Goal: Transaction & Acquisition: Purchase product/service

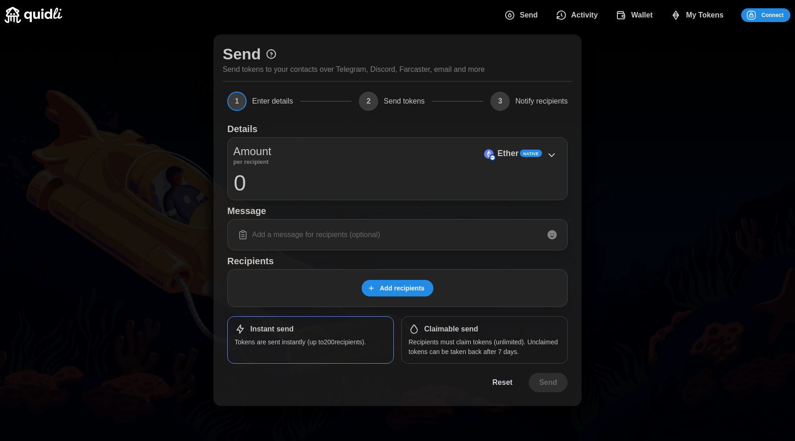
click at [768, 7] on div "Send Activity Wallet My Tokens Connect" at bounding box center [644, 15] width 294 height 19
click at [783, 18] on span "Connect" at bounding box center [772, 15] width 22 height 13
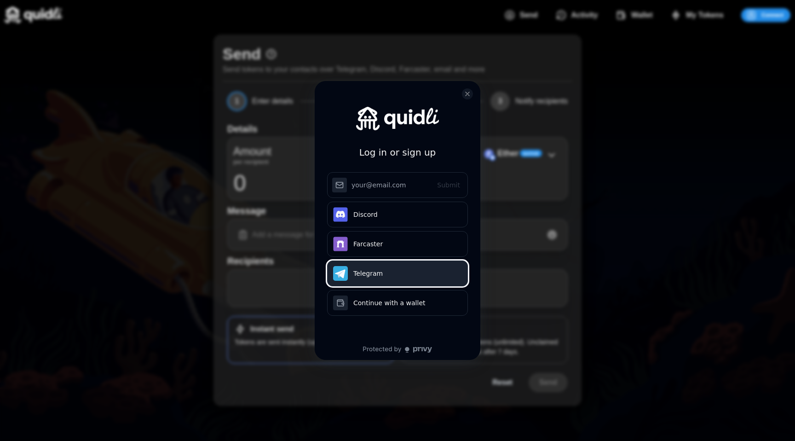
click at [375, 265] on button "Telegram" at bounding box center [397, 273] width 141 height 26
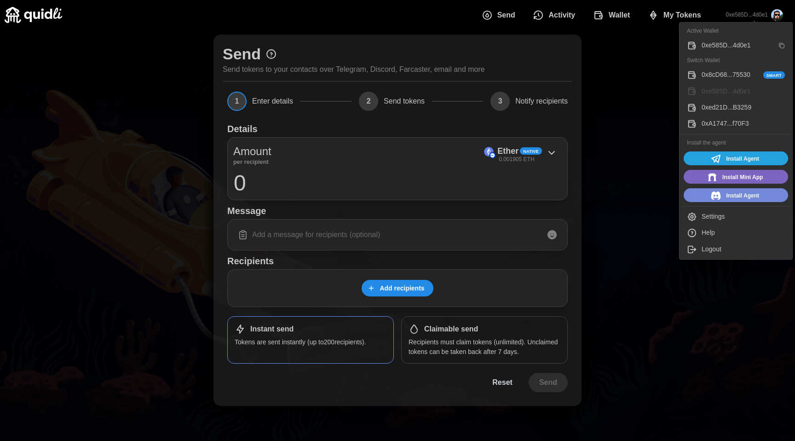
click at [698, 236] on button "Help" at bounding box center [735, 233] width 109 height 16
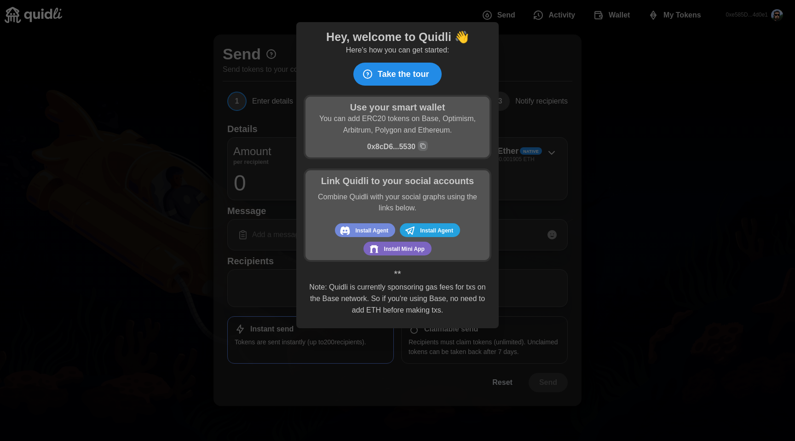
click at [418, 74] on span "Take the tour" at bounding box center [404, 74] width 52 height 22
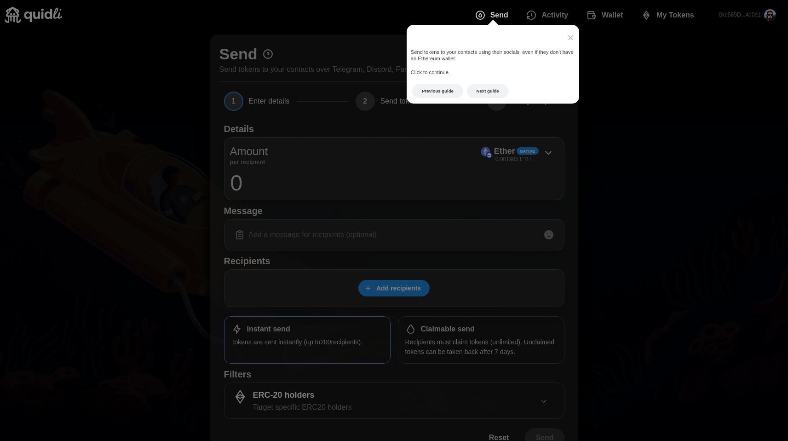
click at [330, 77] on icon at bounding box center [397, 220] width 795 height 441
click at [262, 57] on icon at bounding box center [397, 220] width 795 height 441
click at [265, 53] on icon at bounding box center [397, 220] width 795 height 441
click at [572, 37] on span "×" at bounding box center [570, 37] width 6 height 12
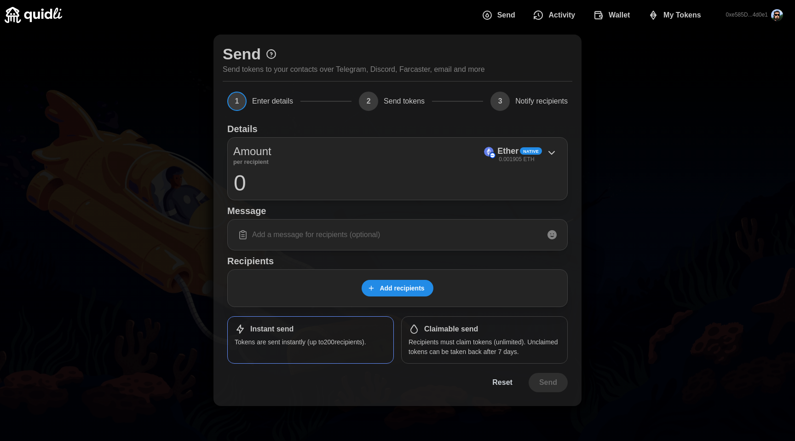
click at [274, 57] on icon at bounding box center [271, 54] width 9 height 9
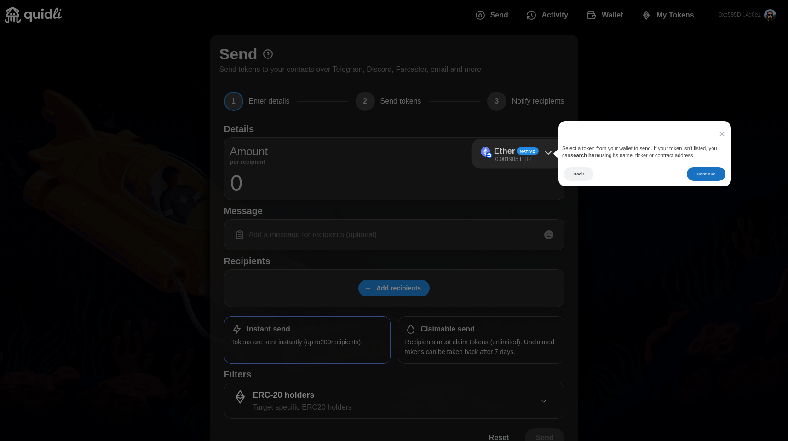
click at [703, 170] on button "Continue" at bounding box center [706, 174] width 38 height 14
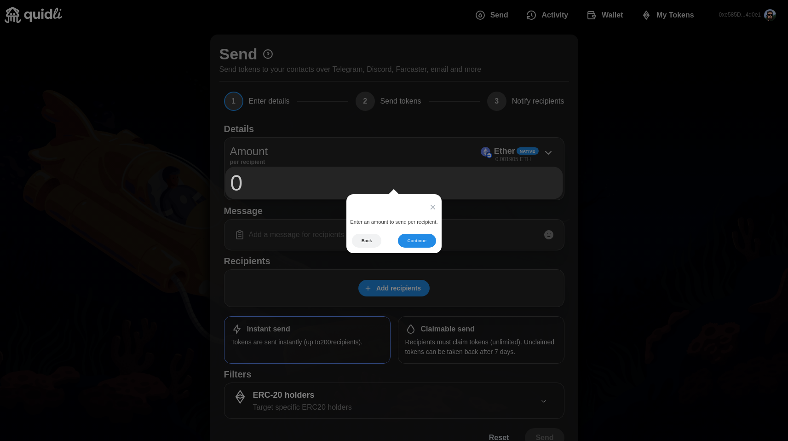
click at [413, 248] on footer "Back Continue" at bounding box center [393, 244] width 95 height 20
click at [417, 246] on button "Continue" at bounding box center [417, 241] width 38 height 14
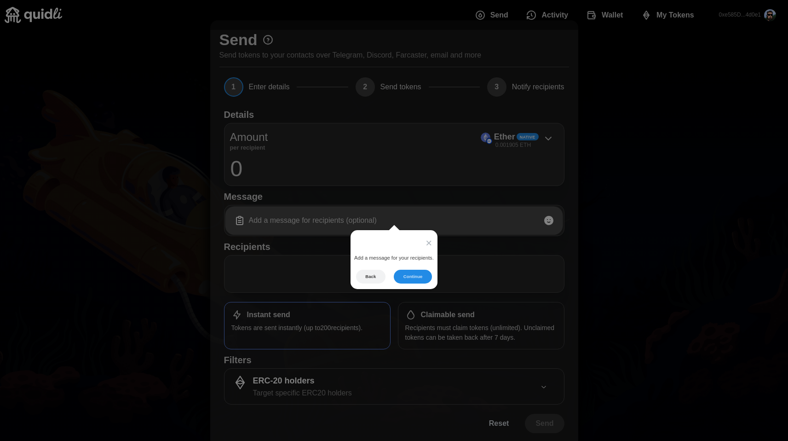
click at [413, 272] on button "Continue" at bounding box center [413, 277] width 38 height 14
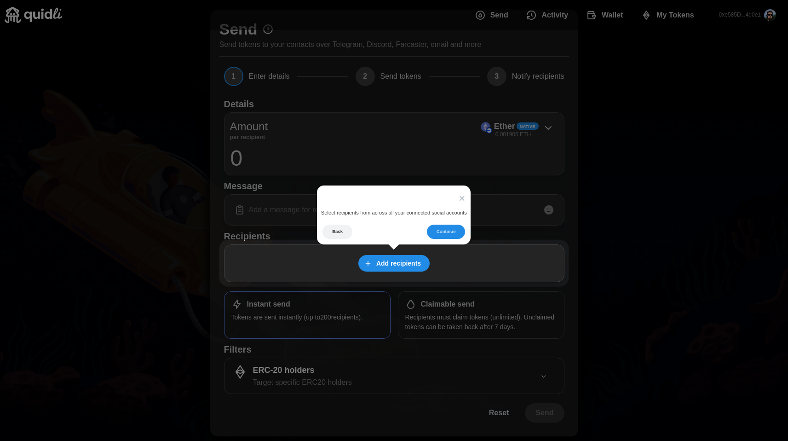
scroll to position [25, 0]
click at [445, 231] on button "Continue" at bounding box center [446, 232] width 38 height 14
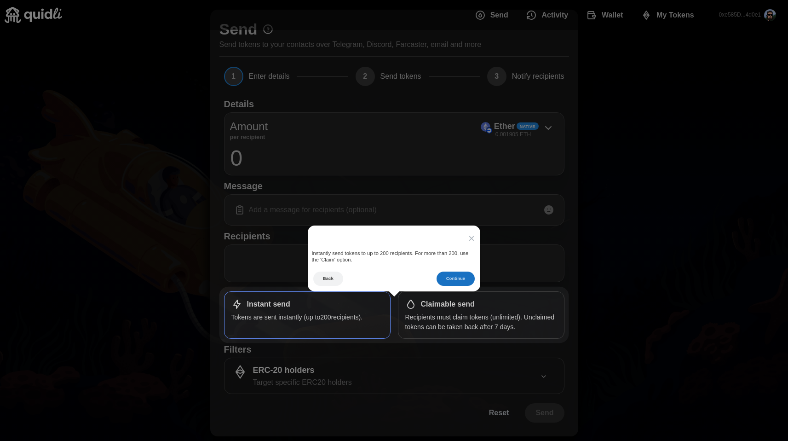
click at [458, 276] on button "Continue" at bounding box center [456, 278] width 38 height 14
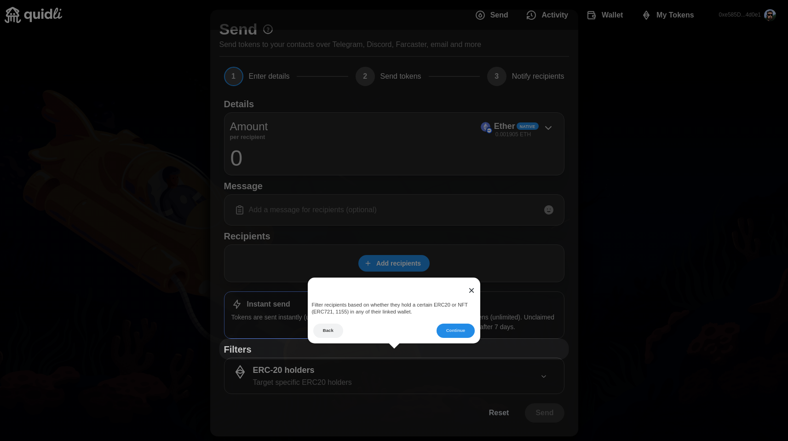
click at [470, 289] on span "×" at bounding box center [471, 290] width 6 height 12
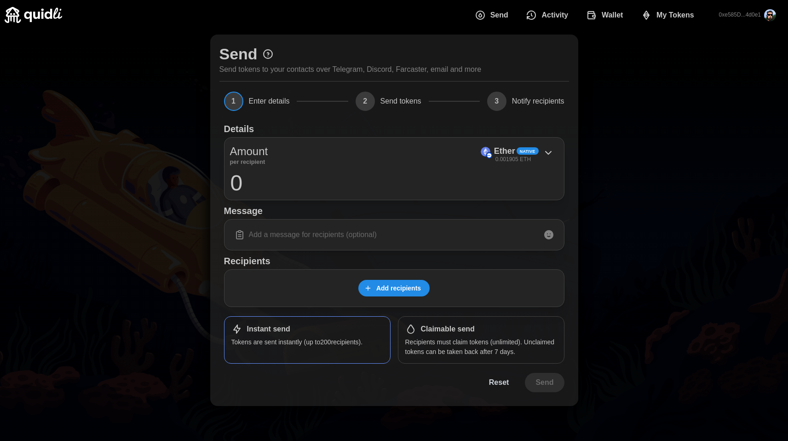
scroll to position [0, 0]
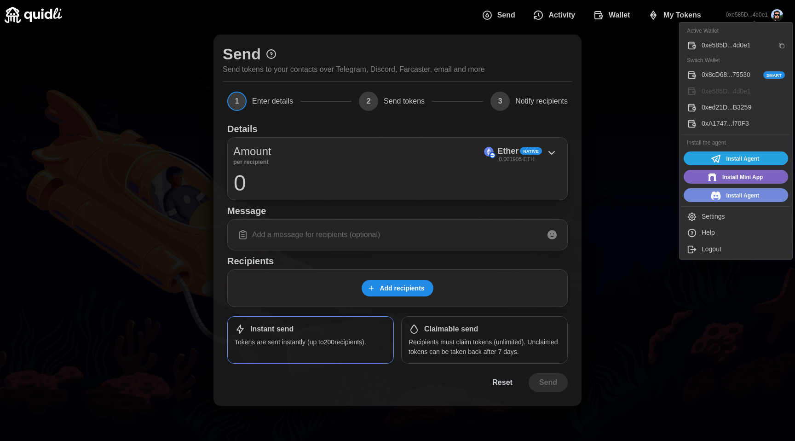
click at [726, 227] on button "Help" at bounding box center [735, 233] width 109 height 16
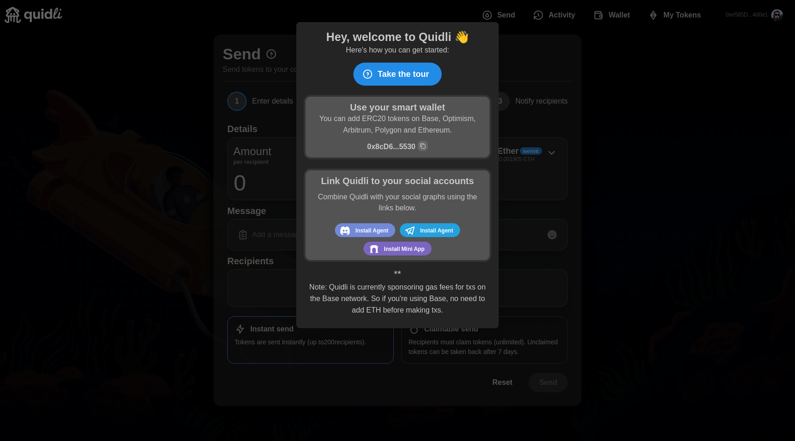
click at [371, 67] on span "Take the tour" at bounding box center [395, 74] width 67 height 22
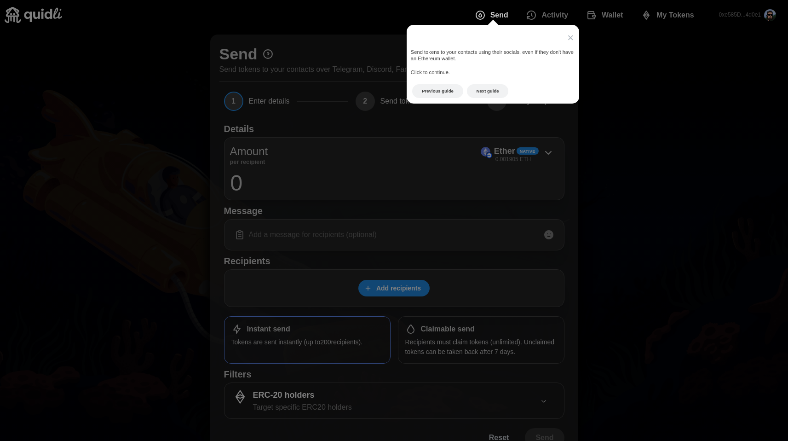
click at [489, 89] on button "Next guide" at bounding box center [488, 91] width 42 height 14
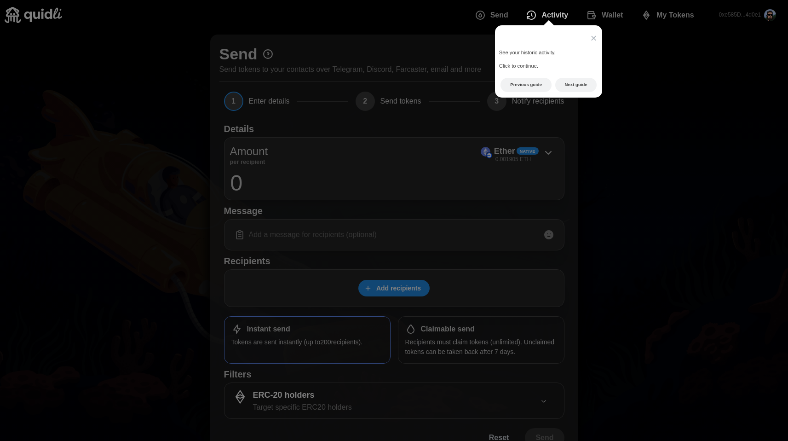
click at [550, 14] on span "Activity" at bounding box center [555, 15] width 27 height 18
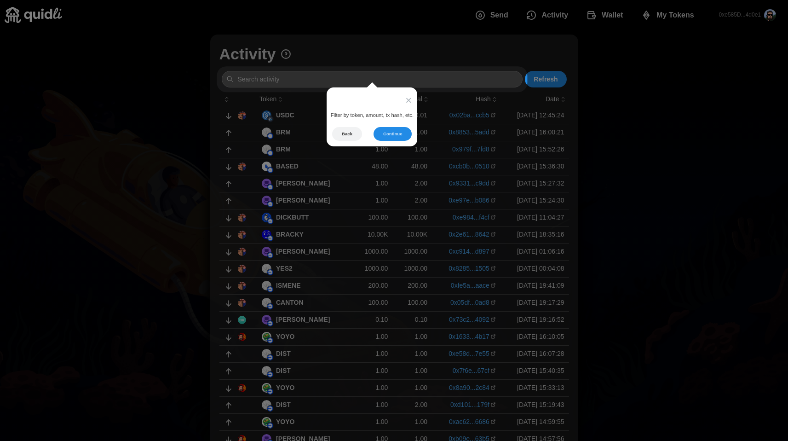
click at [506, 19] on icon at bounding box center [397, 220] width 795 height 441
click at [409, 102] on span "×" at bounding box center [408, 100] width 6 height 12
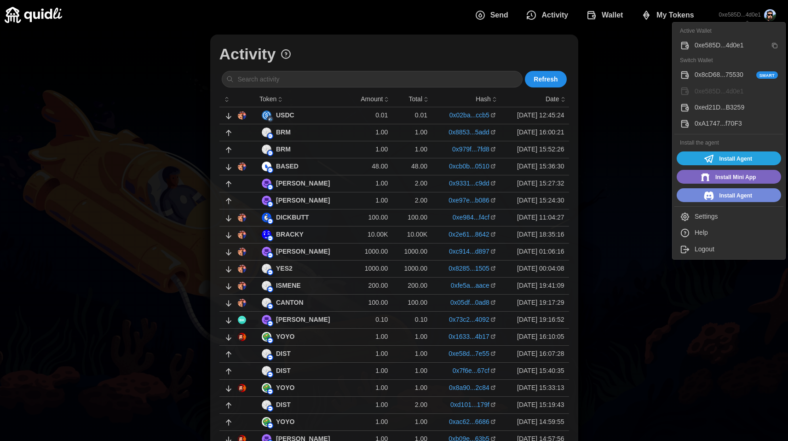
click at [701, 236] on div "Help" at bounding box center [736, 233] width 83 height 10
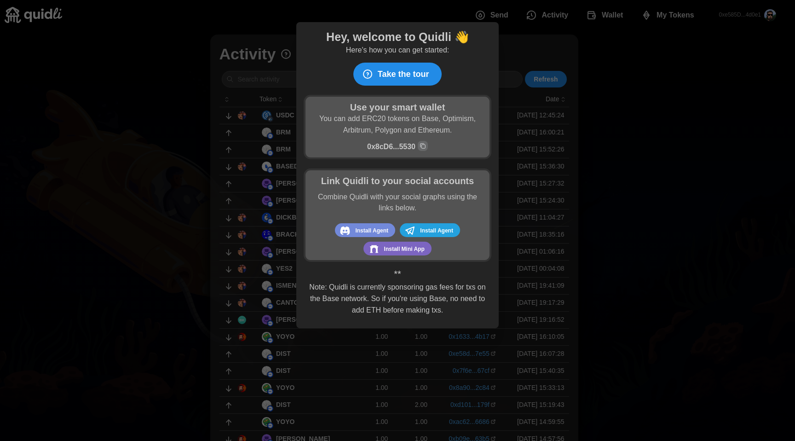
click at [376, 78] on span "Take the tour" at bounding box center [395, 74] width 67 height 22
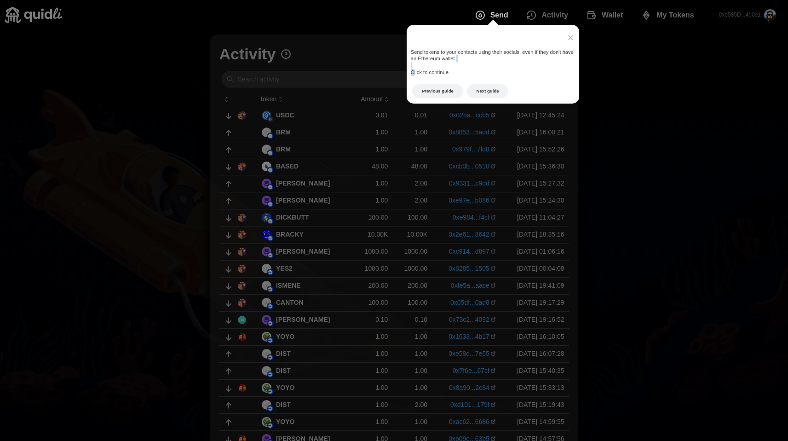
drag, startPoint x: 430, startPoint y: 68, endPoint x: 441, endPoint y: 68, distance: 11.5
click at [441, 68] on div "Send tokens to your contacts using their socials, even if they don't have an Et…" at bounding box center [493, 62] width 173 height 35
drag, startPoint x: 427, startPoint y: 70, endPoint x: 412, endPoint y: 73, distance: 15.5
click at [412, 73] on div "Send tokens to your contacts using their socials, even if they don't have an Et…" at bounding box center [493, 62] width 173 height 35
click at [411, 73] on div "Send tokens to your contacts using their socials, even if they don't have an Et…" at bounding box center [493, 62] width 173 height 35
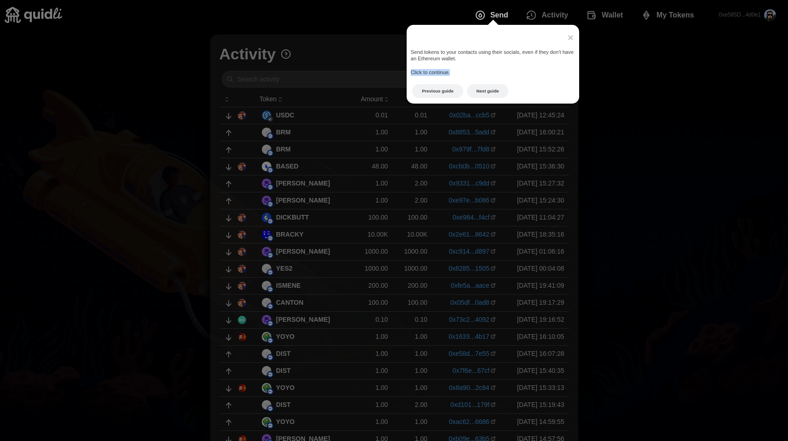
drag, startPoint x: 412, startPoint y: 73, endPoint x: 464, endPoint y: 70, distance: 52.5
click at [464, 70] on div "Send tokens to your contacts using their socials, even if they don't have an Et…" at bounding box center [493, 62] width 173 height 35
click at [479, 60] on div "Send tokens to your contacts using their socials, even if they don't have an Et…" at bounding box center [493, 62] width 173 height 35
click at [490, 84] on button "Next guide" at bounding box center [488, 91] width 42 height 14
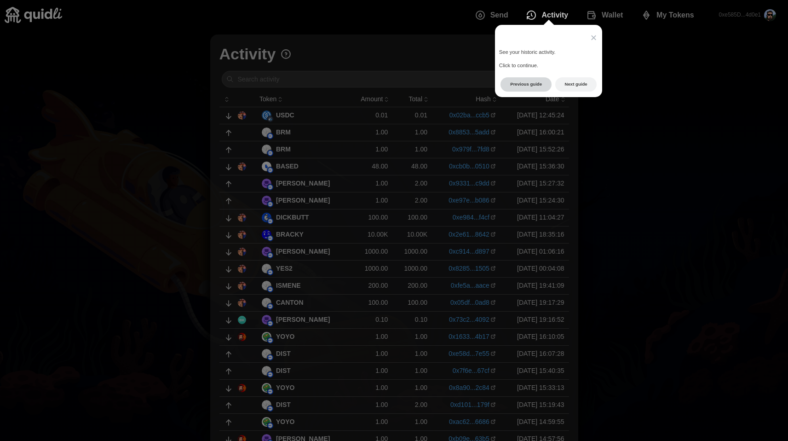
click at [521, 78] on button "Previous guide" at bounding box center [526, 84] width 51 height 14
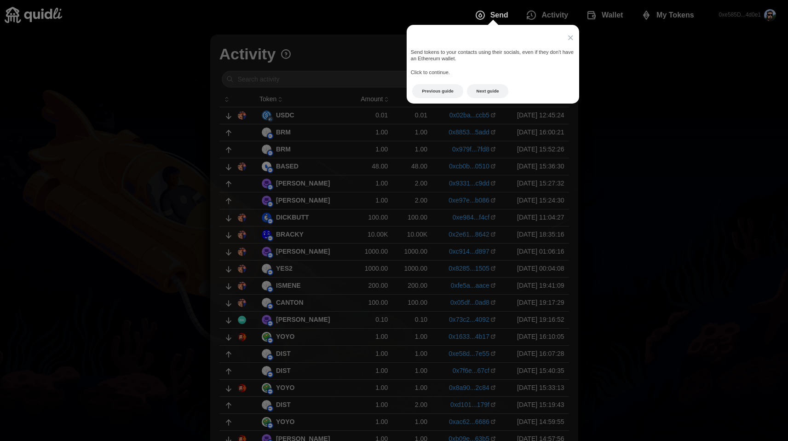
click at [744, 45] on icon at bounding box center [397, 220] width 795 height 441
click at [757, 15] on icon at bounding box center [397, 220] width 795 height 441
click at [573, 37] on span "×" at bounding box center [570, 37] width 6 height 12
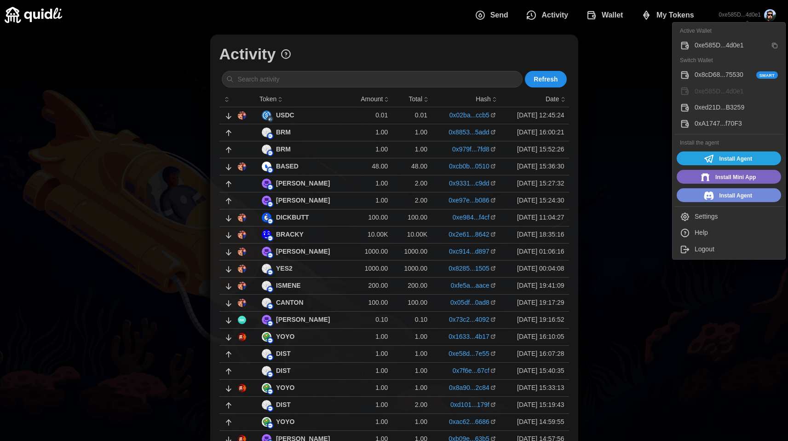
click at [725, 13] on p "0xe585D...4d0e1" at bounding box center [740, 15] width 42 height 8
click at [706, 232] on div "Help" at bounding box center [736, 233] width 83 height 10
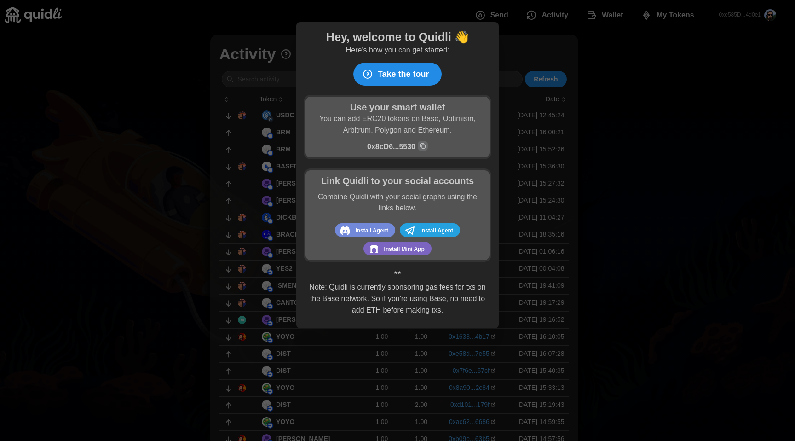
click at [404, 76] on span "Take the tour" at bounding box center [404, 74] width 52 height 22
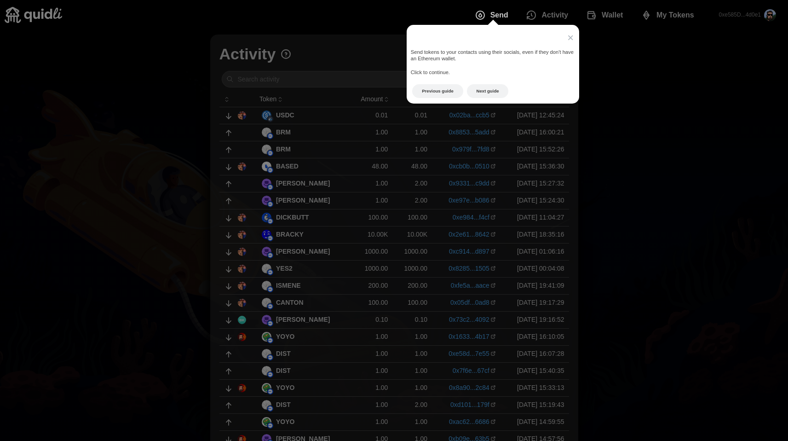
click at [575, 35] on header "×" at bounding box center [493, 35] width 173 height 20
click at [573, 37] on span "×" at bounding box center [570, 37] width 6 height 12
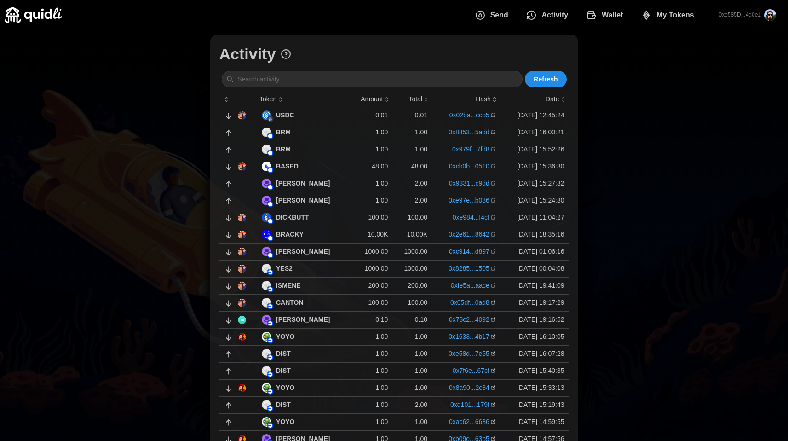
click at [285, 53] on icon at bounding box center [286, 53] width 2 height 2
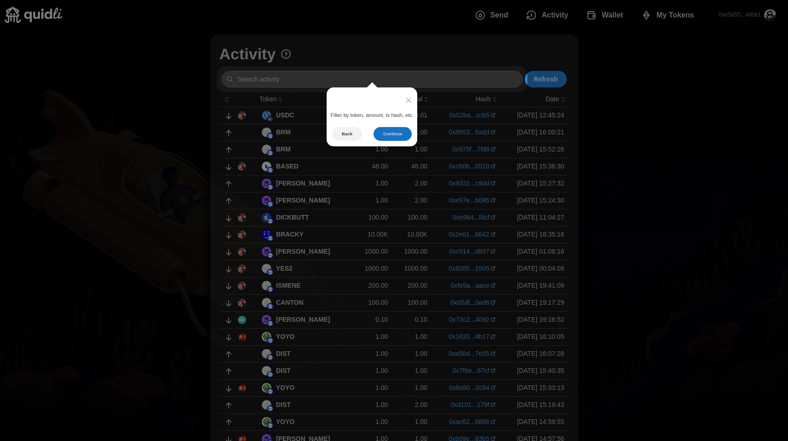
click at [387, 129] on button "Continue" at bounding box center [393, 134] width 38 height 14
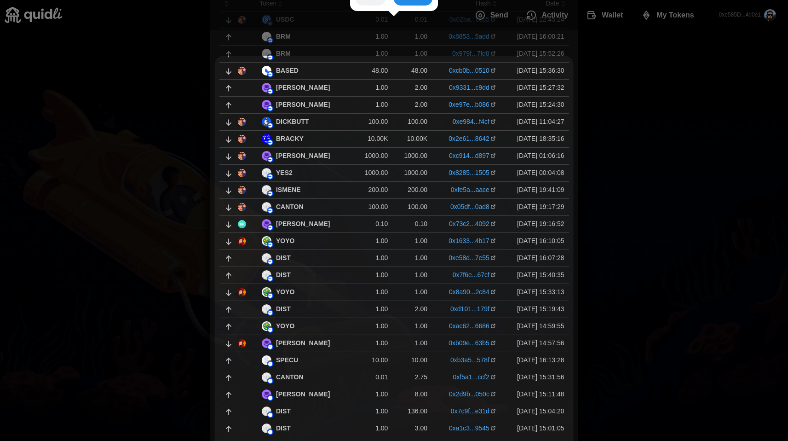
scroll to position [99, 0]
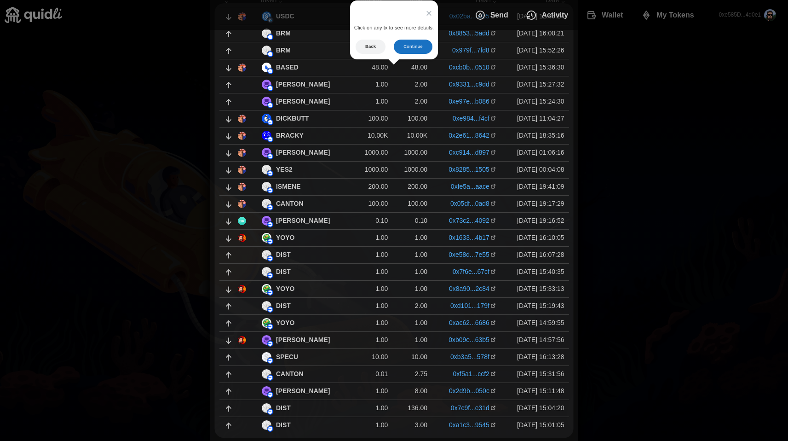
click at [413, 41] on button "Continue" at bounding box center [413, 47] width 38 height 14
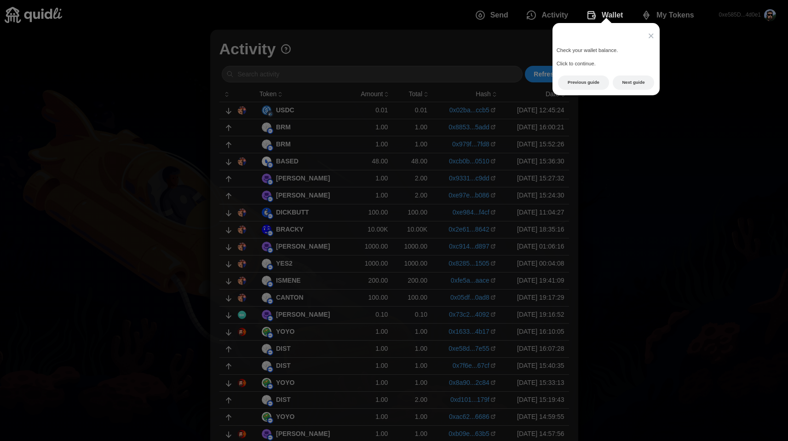
scroll to position [0, 0]
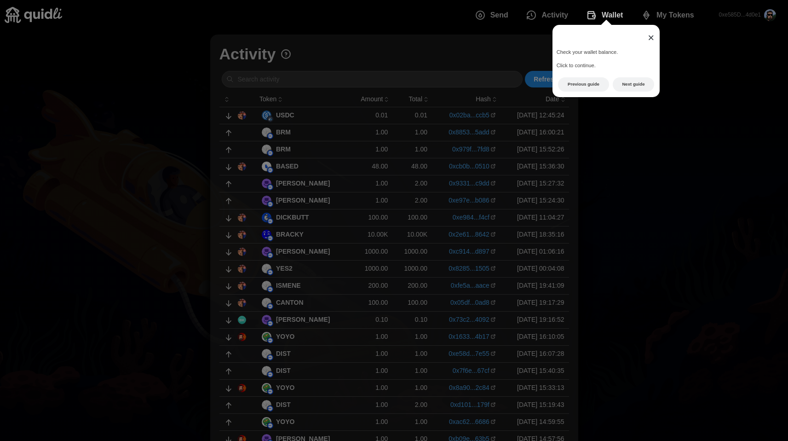
click at [652, 37] on span "×" at bounding box center [651, 37] width 6 height 12
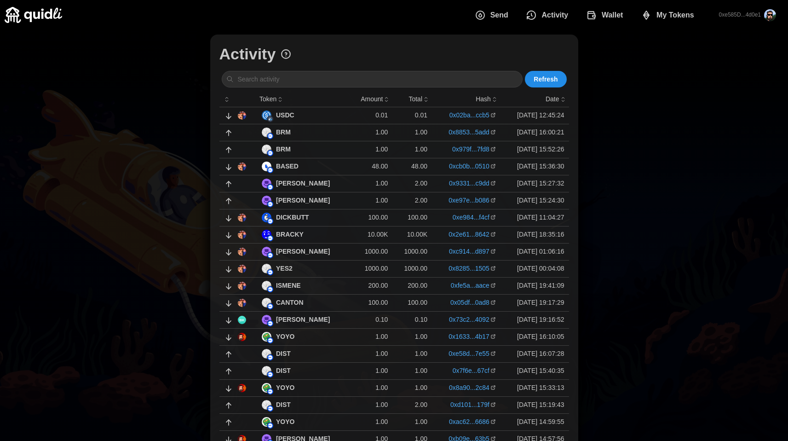
click at [489, 16] on span "Send" at bounding box center [492, 15] width 34 height 18
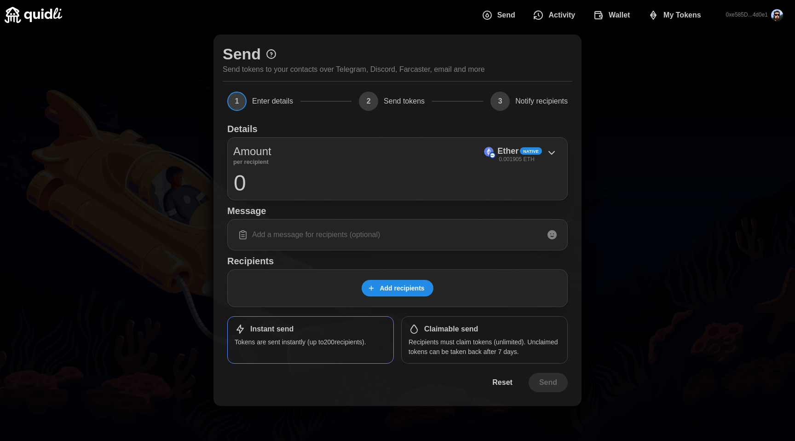
click at [271, 55] on icon at bounding box center [271, 54] width 12 height 12
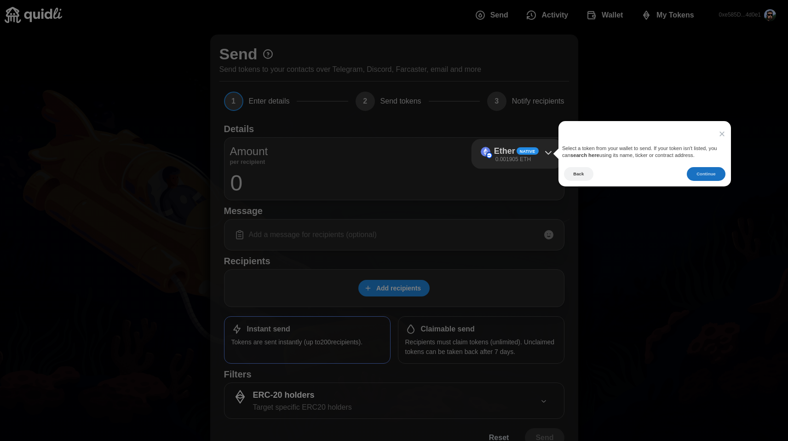
click at [709, 177] on button "Continue" at bounding box center [706, 174] width 38 height 14
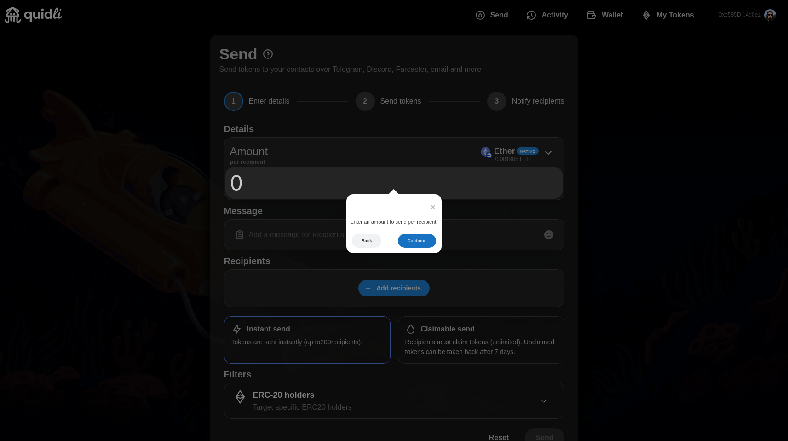
click at [426, 242] on button "Continue" at bounding box center [417, 241] width 38 height 14
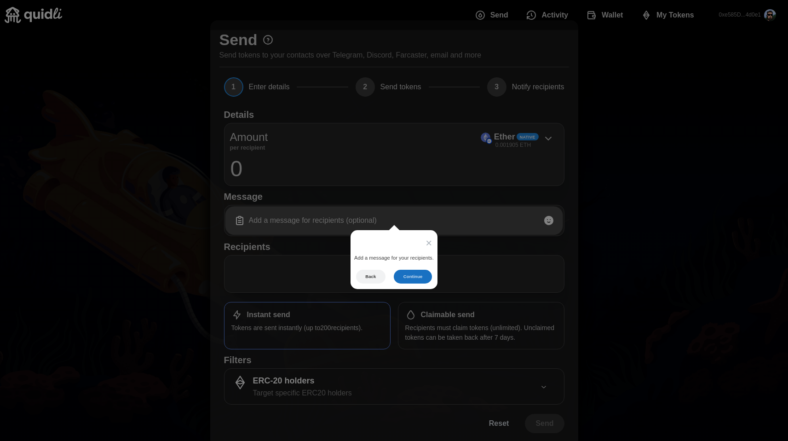
click at [419, 278] on button "Continue" at bounding box center [413, 277] width 38 height 14
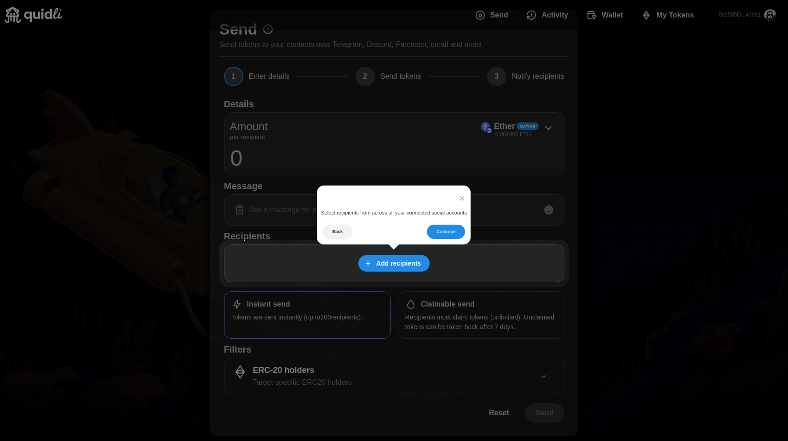
scroll to position [25, 0]
click at [456, 233] on button "Continue" at bounding box center [446, 232] width 38 height 14
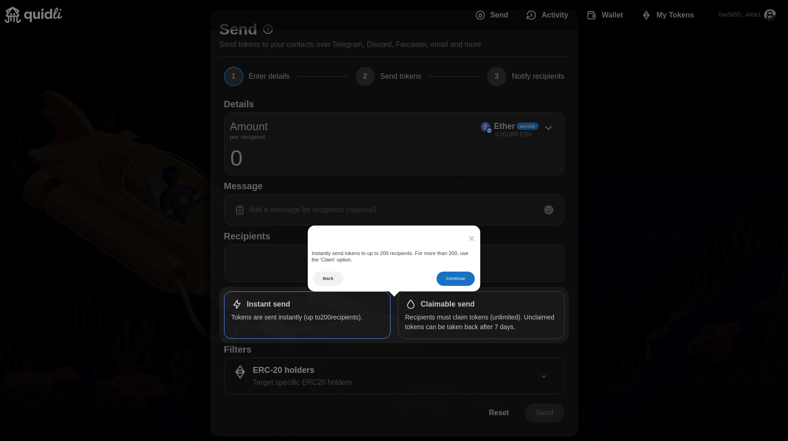
click at [459, 282] on button "Continue" at bounding box center [456, 278] width 38 height 14
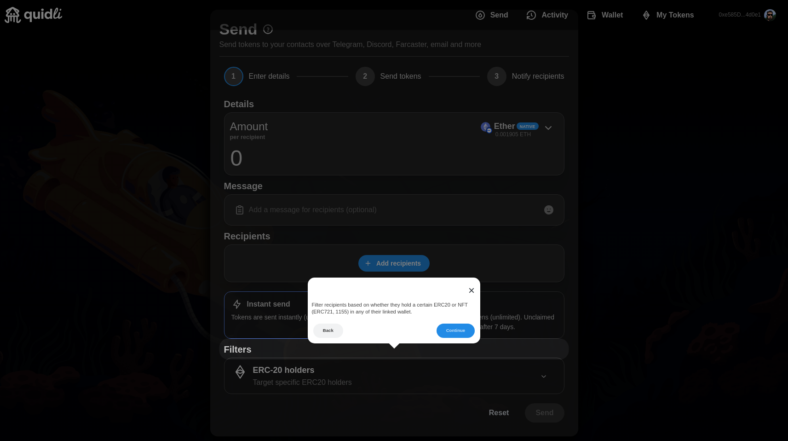
click at [472, 291] on span "×" at bounding box center [471, 290] width 6 height 12
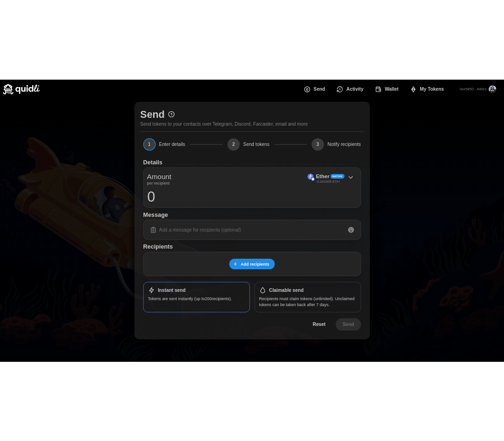
scroll to position [0, 0]
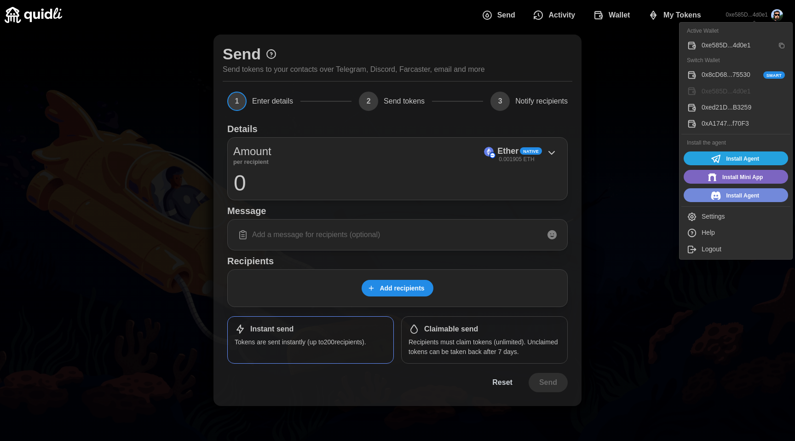
click at [709, 233] on div "Help" at bounding box center [743, 233] width 83 height 10
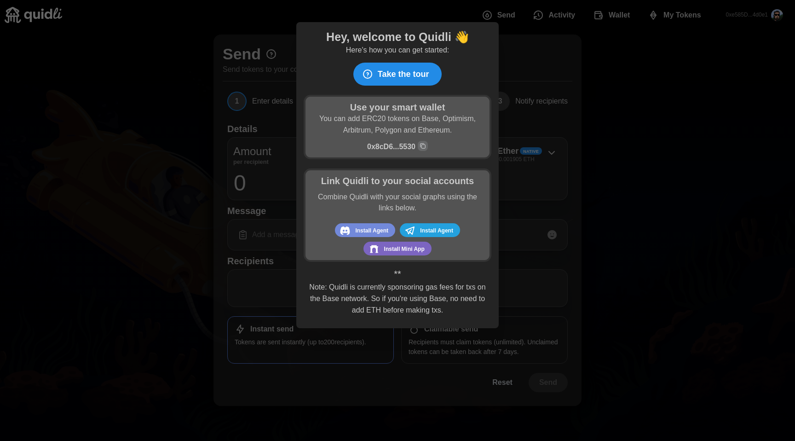
click at [479, 290] on p "Note: Quidli is currently sponsoring gas fees for txs on the Base network. So i…" at bounding box center [397, 299] width 179 height 34
click at [478, 290] on p "Note: Quidli is currently sponsoring gas fees for txs on the Base network. So i…" at bounding box center [397, 299] width 179 height 34
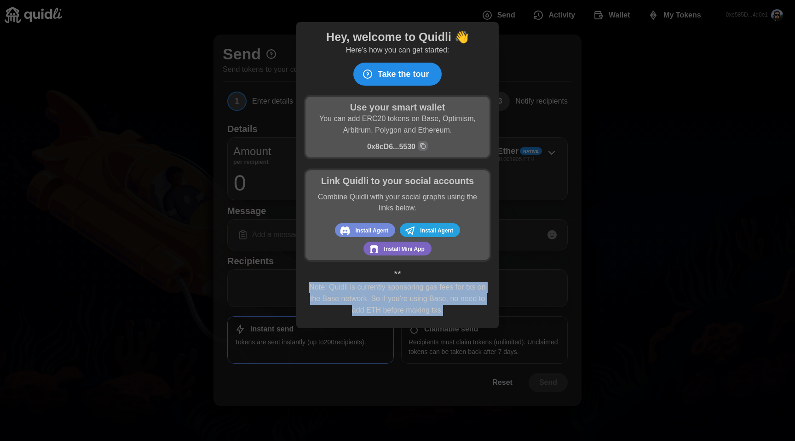
click at [478, 290] on p "Note: Quidli is currently sponsoring gas fees for txs on the Base network. So i…" at bounding box center [397, 299] width 179 height 34
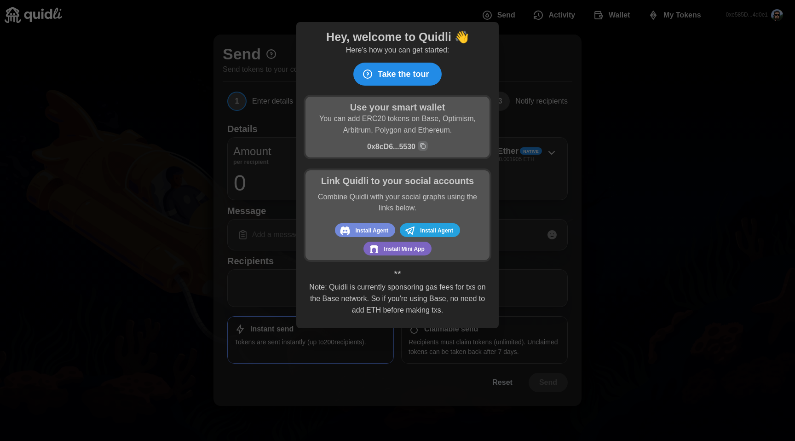
click at [641, 146] on div at bounding box center [397, 220] width 795 height 441
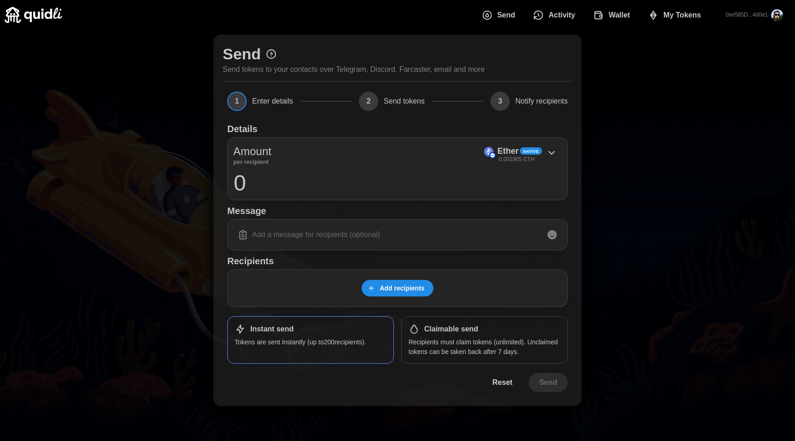
click at [684, 19] on span "My Tokens" at bounding box center [682, 15] width 38 height 18
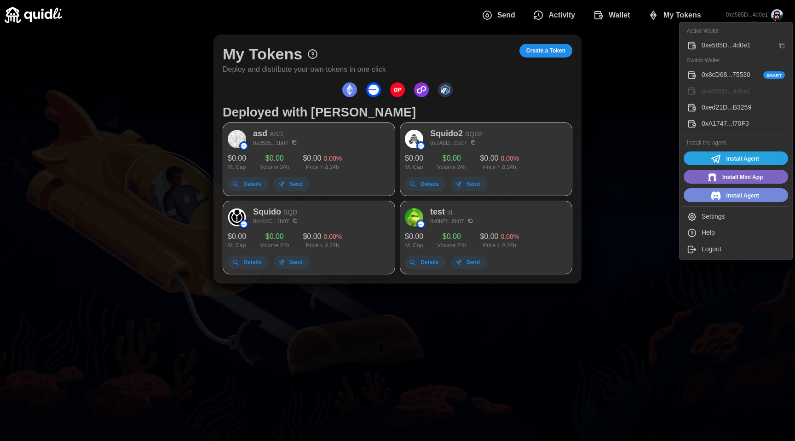
click at [712, 234] on div "Help" at bounding box center [743, 233] width 83 height 10
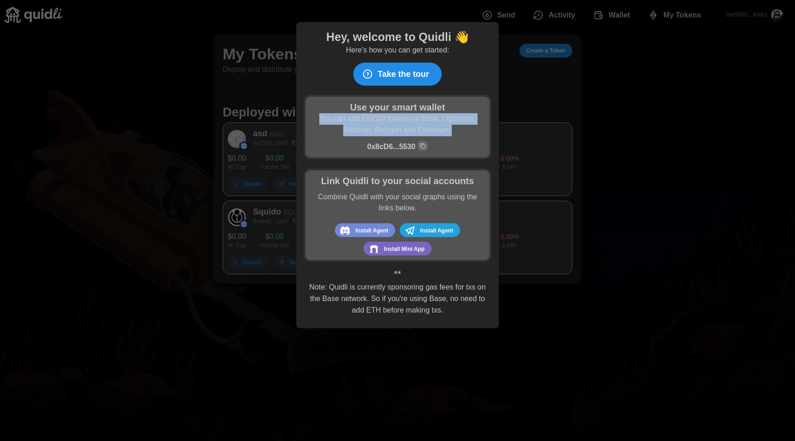
drag, startPoint x: 313, startPoint y: 122, endPoint x: 433, endPoint y: 140, distance: 121.0
click at [433, 140] on div "Use your smart wallet You can add ERC20 tokens on Base, Optimism, Arbitrum, Pol…" at bounding box center [398, 127] width 188 height 64
click at [692, 20] on div at bounding box center [397, 220] width 795 height 441
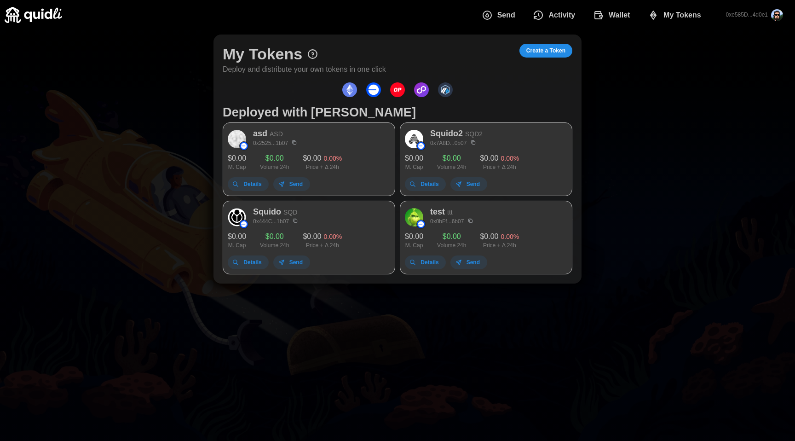
click at [361, 92] on div at bounding box center [398, 89] width 350 height 19
click at [352, 97] on img "dots" at bounding box center [349, 89] width 15 height 15
click at [356, 90] on img "dots" at bounding box center [349, 89] width 15 height 15
click at [352, 92] on img "dots" at bounding box center [349, 89] width 15 height 15
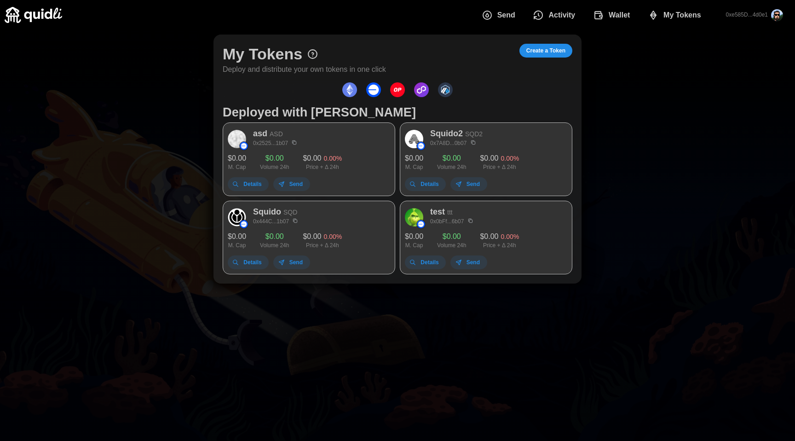
click at [352, 92] on img "dots" at bounding box center [349, 89] width 15 height 15
click at [373, 88] on img "dots" at bounding box center [373, 89] width 15 height 15
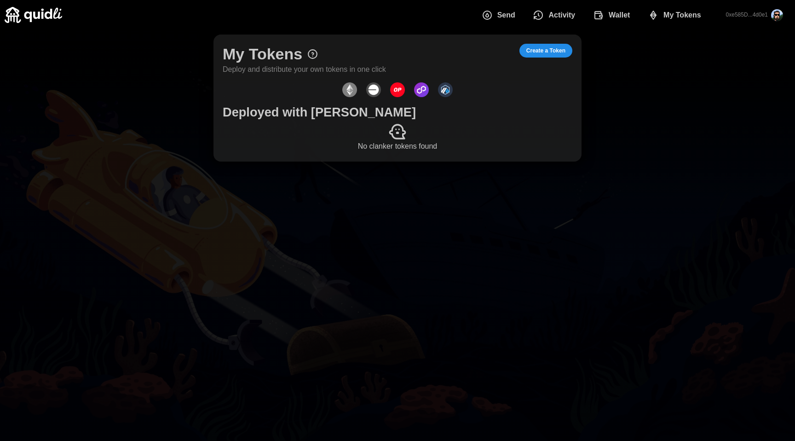
click at [428, 94] on img "dots" at bounding box center [421, 89] width 15 height 15
click at [373, 88] on img "dots" at bounding box center [373, 89] width 15 height 15
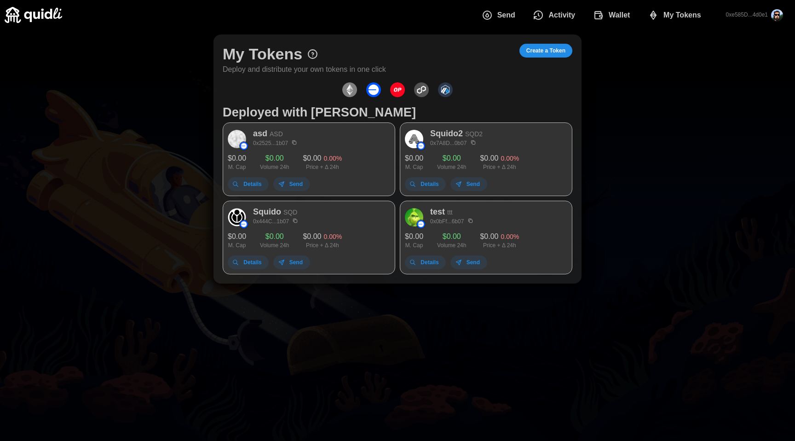
click at [375, 88] on img "dots" at bounding box center [373, 89] width 15 height 15
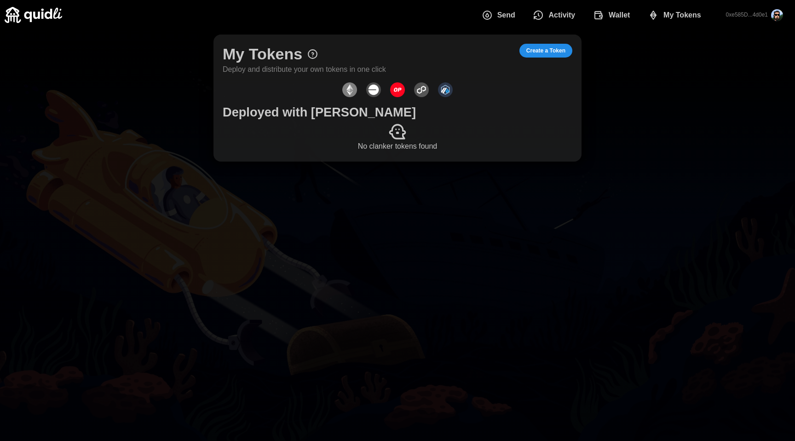
click at [657, 17] on icon "dots" at bounding box center [653, 15] width 11 height 11
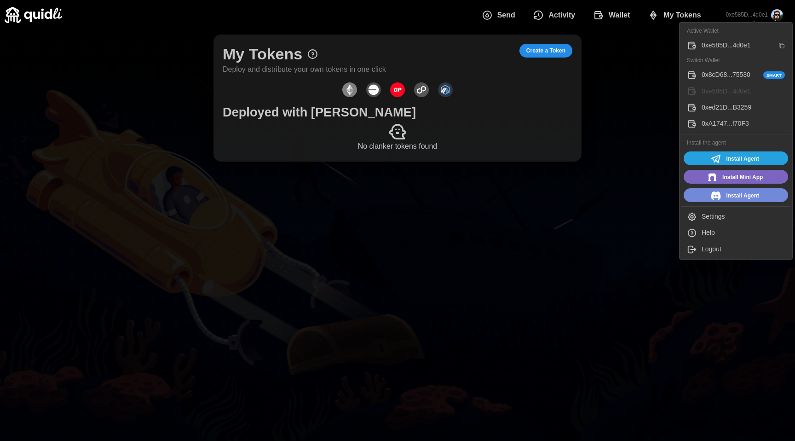
click at [704, 240] on div "Active Wallet 0xe585D...4d0e1 Switch Wallet 0x8cD68...75530 Smart 0xe585D...4d0…" at bounding box center [736, 140] width 114 height 237
click at [704, 239] on button "Help" at bounding box center [735, 233] width 109 height 16
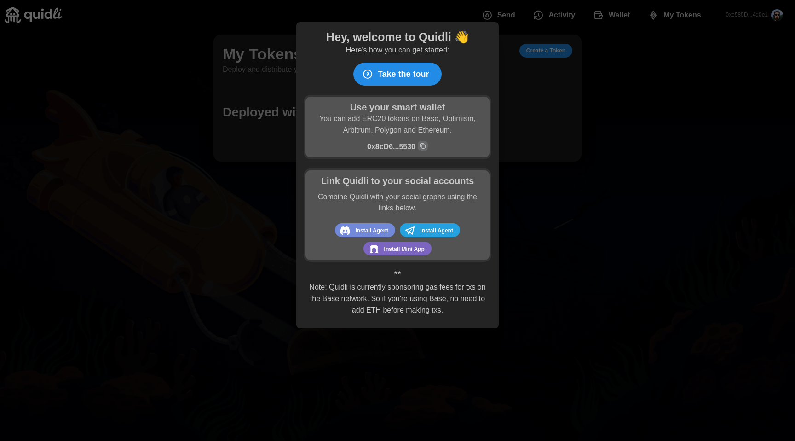
click at [177, 31] on div at bounding box center [397, 220] width 795 height 441
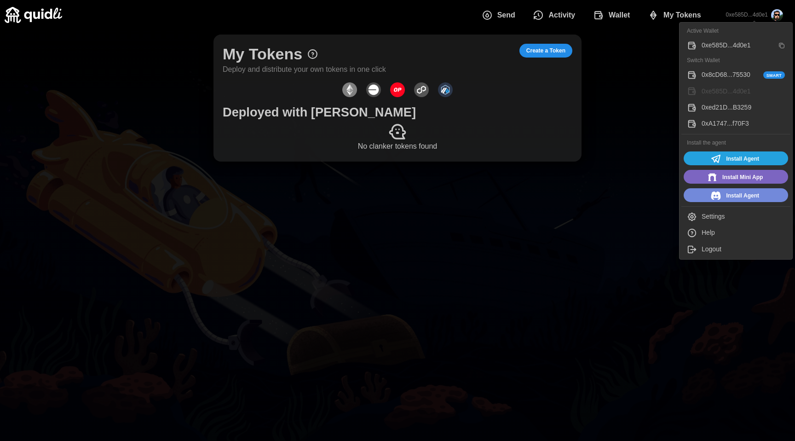
click at [712, 73] on div "0x8cD68...75530 Smart" at bounding box center [743, 75] width 83 height 10
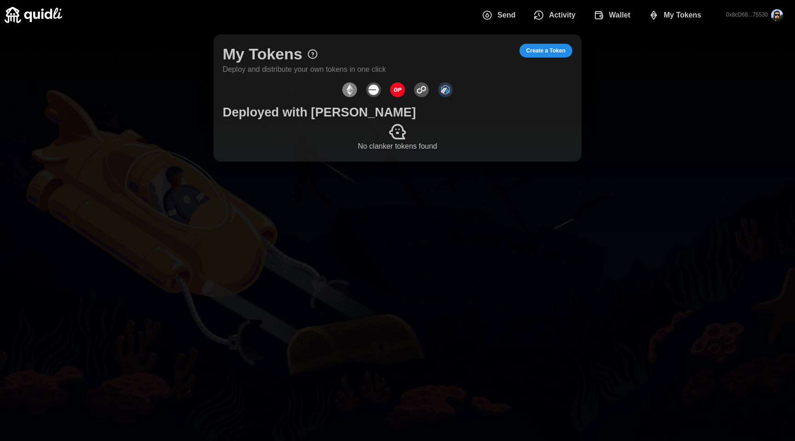
click at [348, 95] on img "dots" at bounding box center [349, 89] width 15 height 15
click at [391, 90] on img "dots" at bounding box center [397, 89] width 15 height 15
click at [376, 91] on img "dots" at bounding box center [373, 89] width 15 height 15
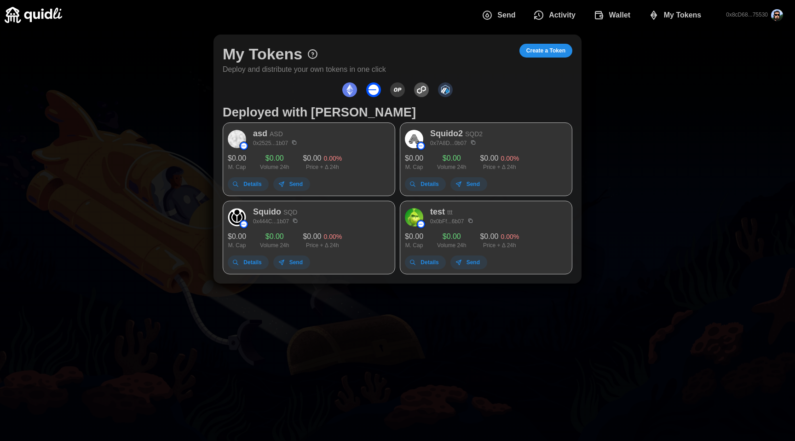
click at [393, 91] on img "dots" at bounding box center [397, 89] width 15 height 15
click at [419, 89] on img "dots" at bounding box center [421, 89] width 15 height 15
click at [626, 18] on span "Wallet" at bounding box center [620, 15] width 22 height 18
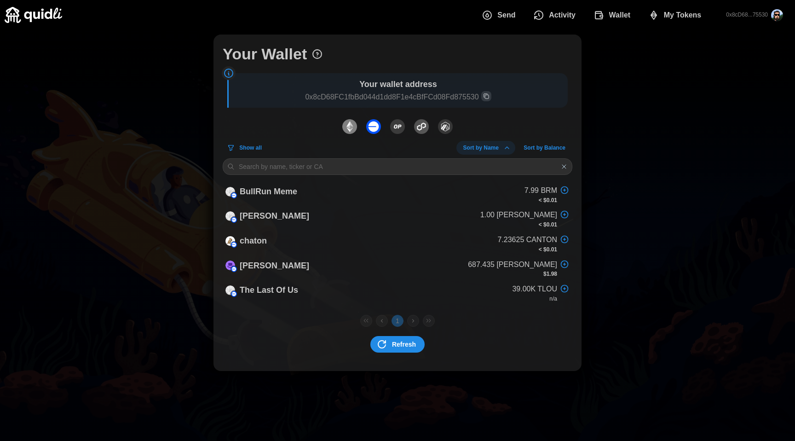
click at [512, 84] on p "Your wallet address" at bounding box center [398, 84] width 330 height 13
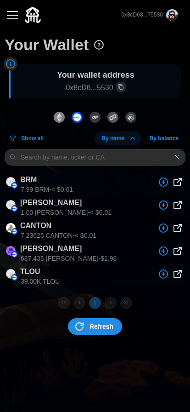
click at [146, 15] on p "0x8cD68...75530" at bounding box center [142, 15] width 42 height 8
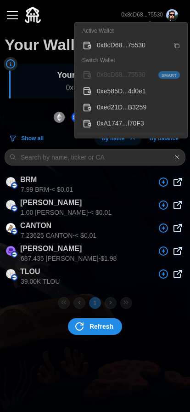
click at [8, 15] on div "button" at bounding box center [12, 15] width 11 height 1
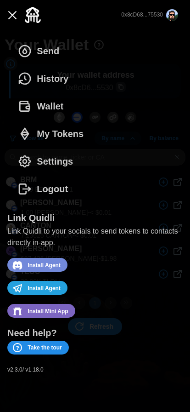
click at [11, 14] on button "button" at bounding box center [13, 15] width 16 height 16
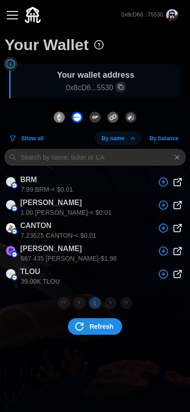
click at [11, 14] on button "button" at bounding box center [13, 15] width 16 height 16
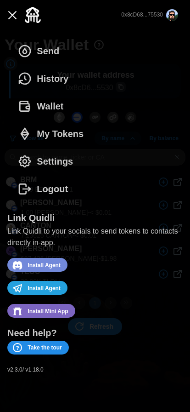
click at [121, 21] on button "0x8cD68...75530" at bounding box center [150, 15] width 72 height 27
click at [9, 13] on button "button" at bounding box center [13, 15] width 16 height 16
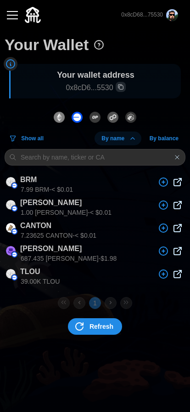
click at [26, 18] on img at bounding box center [33, 15] width 16 height 16
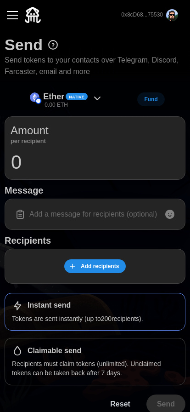
click at [18, 17] on button "button" at bounding box center [13, 15] width 16 height 16
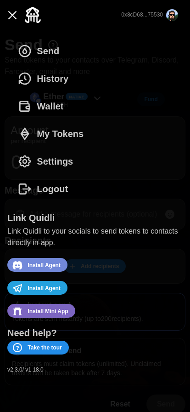
click at [165, 5] on button "0x8cD68...75530" at bounding box center [150, 15] width 72 height 27
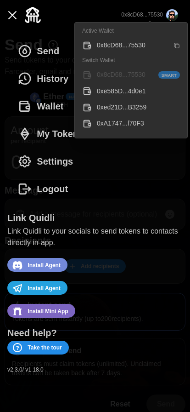
click at [10, 20] on button "button" at bounding box center [13, 15] width 16 height 16
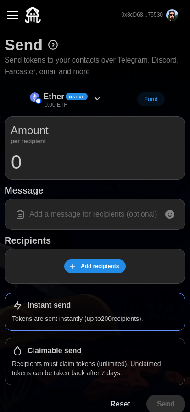
click at [10, 17] on button "button" at bounding box center [13, 15] width 16 height 16
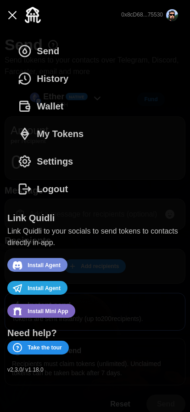
click at [13, 17] on button "button" at bounding box center [13, 15] width 16 height 16
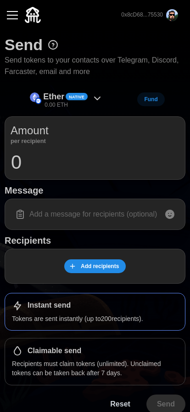
click at [138, 12] on p "0x8cD68...75530" at bounding box center [142, 15] width 42 height 8
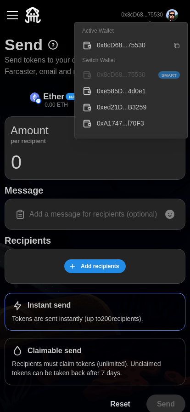
click at [12, 16] on div "button" at bounding box center [12, 15] width 11 height 1
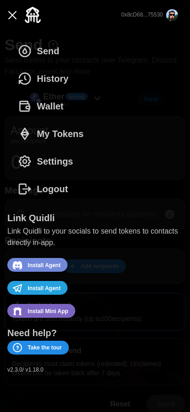
click at [12, 15] on div "button" at bounding box center [12, 15] width 11 height 1
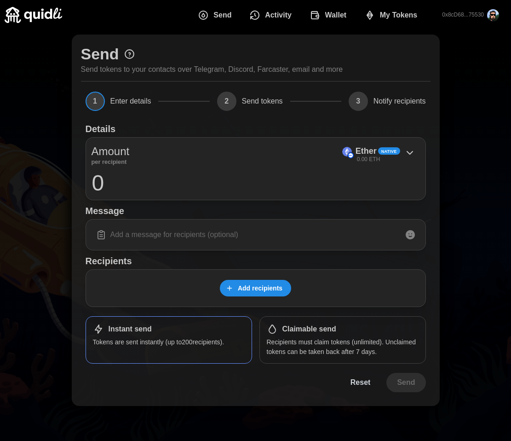
click at [475, 79] on div "Send Send tokens to your contacts over Telegram, Discord, Farcaster, email and …" at bounding box center [255, 220] width 511 height 381
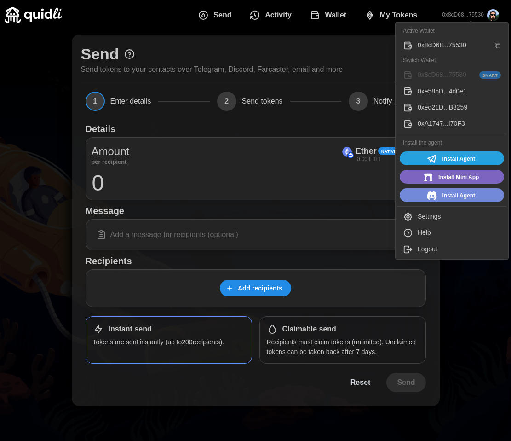
click at [438, 246] on div "Logout" at bounding box center [459, 249] width 83 height 10
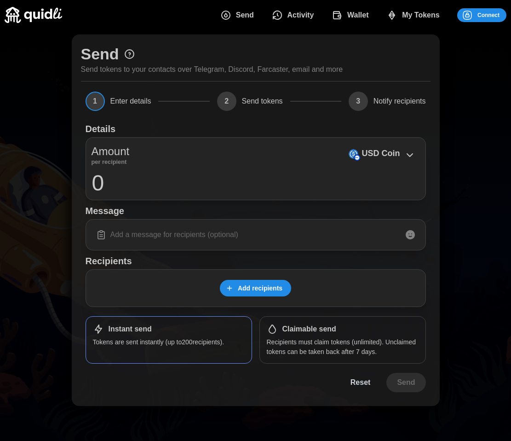
click at [484, 12] on span "Connect" at bounding box center [489, 15] width 22 height 13
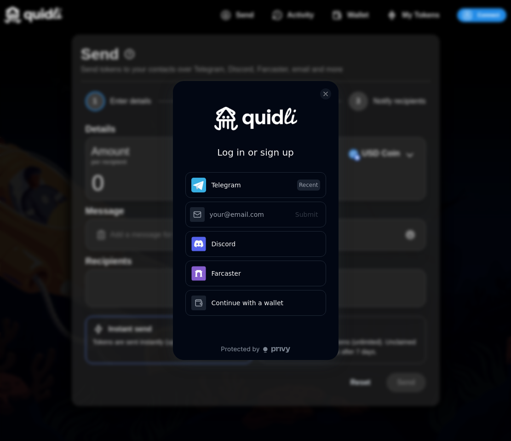
click at [279, 13] on div "Log in or sign up Telegram Recent Submit Continue with Email Discord Farcaster …" at bounding box center [255, 220] width 511 height 441
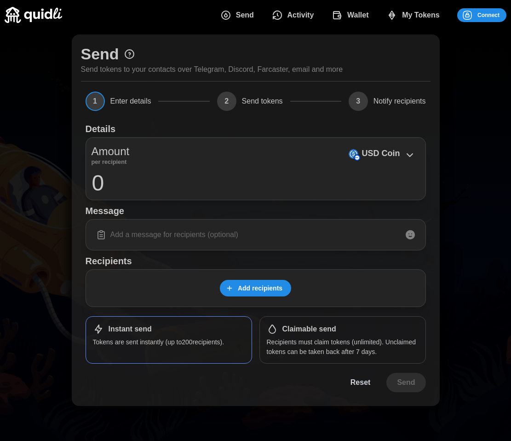
click at [470, 18] on icon "dots" at bounding box center [467, 15] width 11 height 11
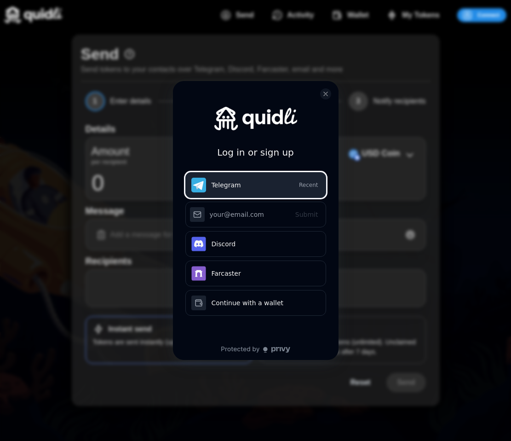
click at [226, 192] on button "Telegram Recent" at bounding box center [255, 185] width 141 height 26
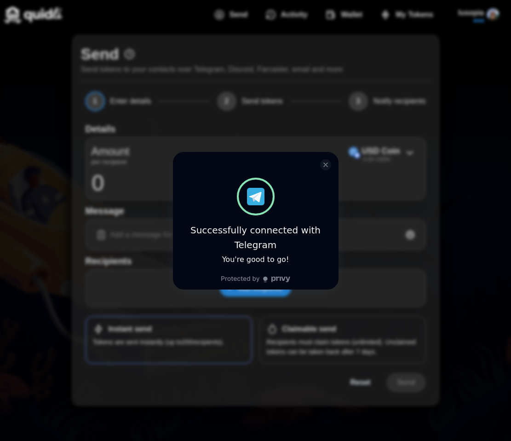
click at [284, 22] on div "Successfully connected with Telegram You're good to go!" at bounding box center [255, 220] width 511 height 441
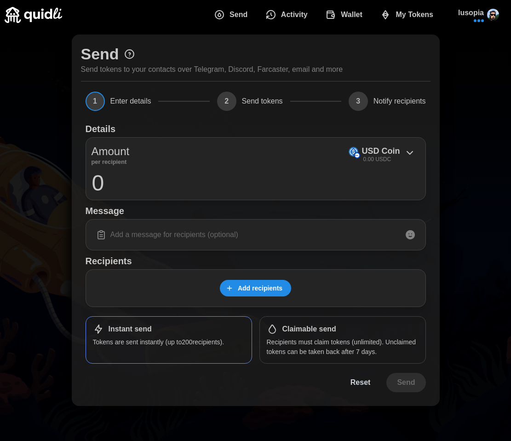
click at [285, 19] on span "Activity" at bounding box center [294, 15] width 27 height 18
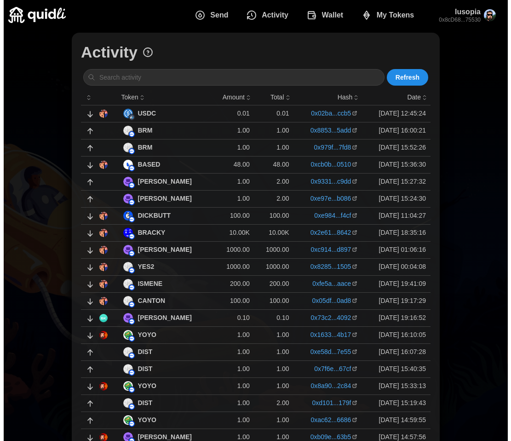
scroll to position [12, 0]
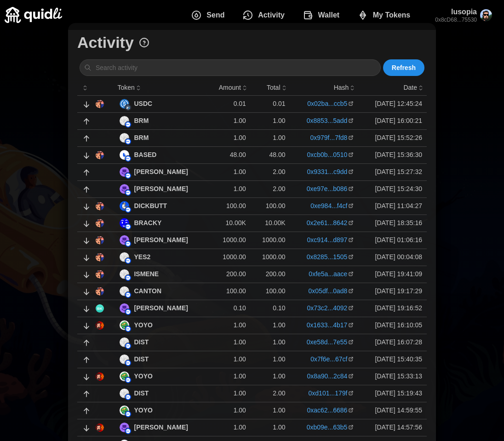
click at [255, 394] on p "2.00" at bounding box center [270, 392] width 30 height 9
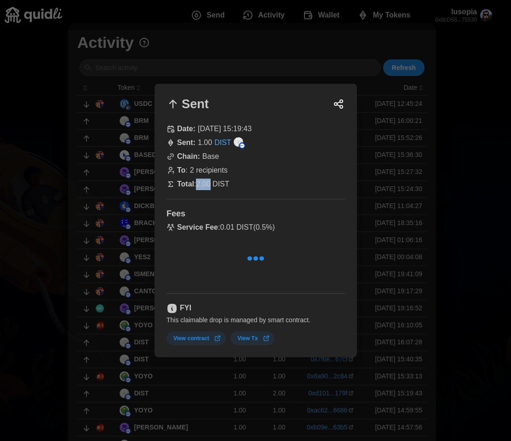
drag, startPoint x: 204, startPoint y: 186, endPoint x: 214, endPoint y: 184, distance: 10.7
click at [212, 184] on p "Total : 2.00 DIST" at bounding box center [203, 185] width 52 height 12
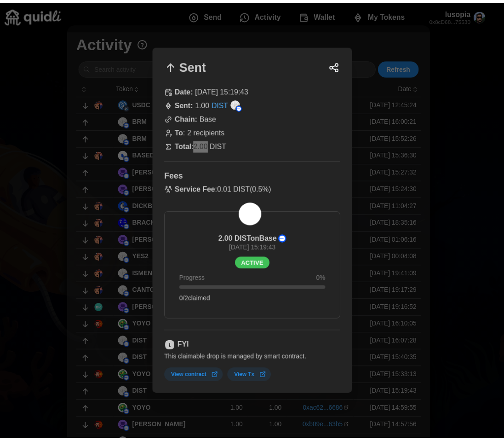
scroll to position [0, 0]
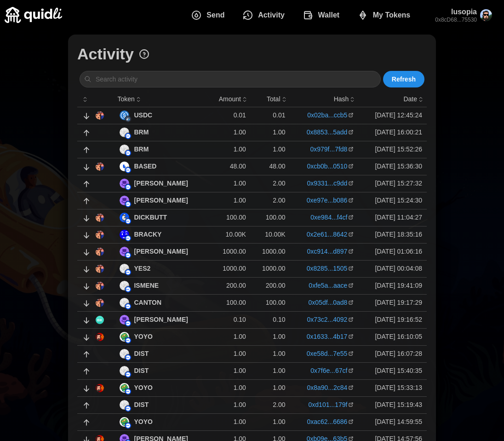
click at [399, 19] on span "My Tokens" at bounding box center [392, 15] width 38 height 18
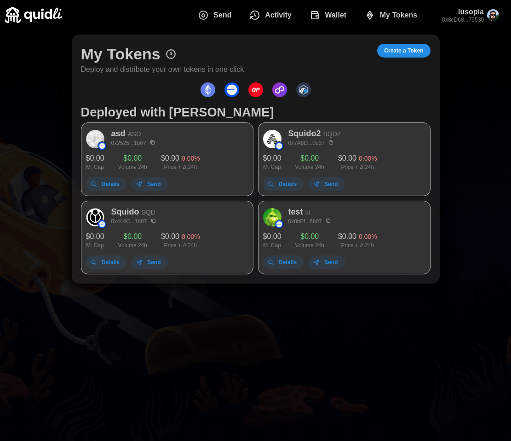
click at [220, 17] on span "Send" at bounding box center [222, 15] width 18 height 18
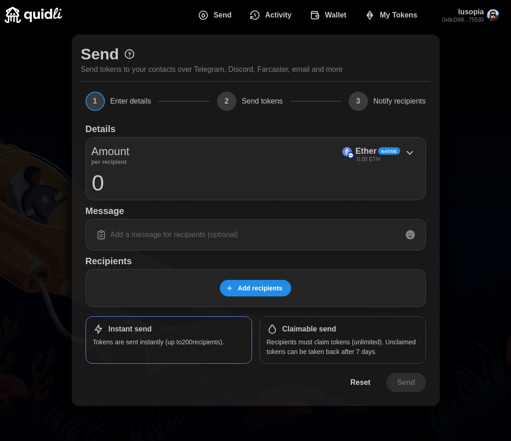
click at [265, 276] on div "Add recipients" at bounding box center [256, 288] width 340 height 38
click at [132, 185] on input "0" at bounding box center [256, 182] width 329 height 23
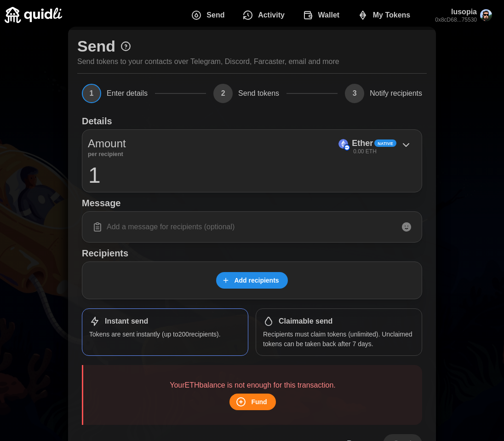
scroll to position [38, 0]
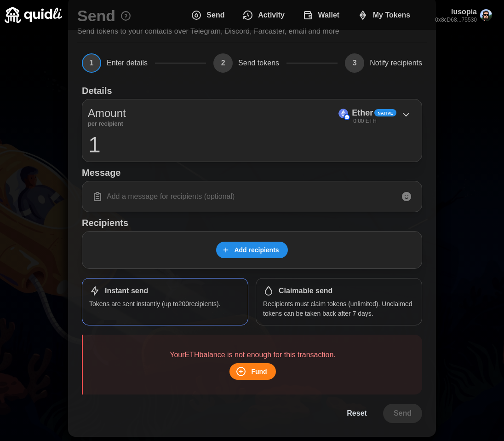
type input "1"
click at [256, 252] on span "Add recipients" at bounding box center [256, 250] width 45 height 16
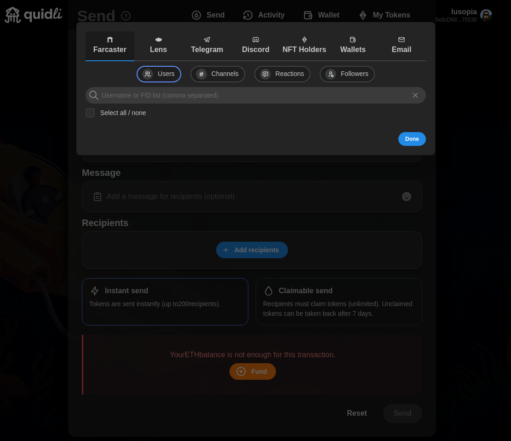
click at [262, 39] on span "Discord" at bounding box center [256, 46] width 44 height 20
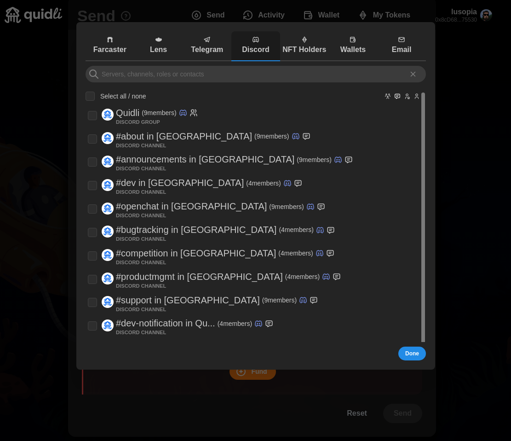
click at [136, 110] on p "Quidli" at bounding box center [127, 112] width 23 height 15
checkbox input "true"
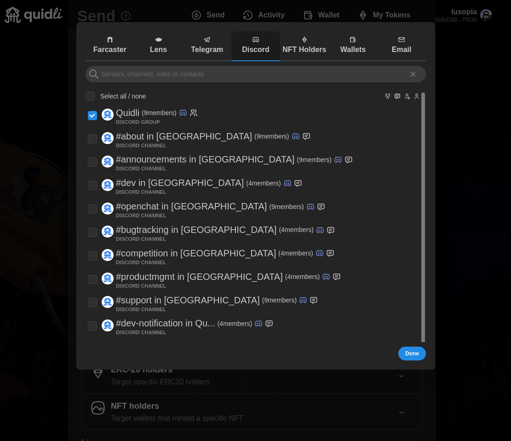
click at [397, 350] on div "Done" at bounding box center [256, 353] width 340 height 14
drag, startPoint x: 423, startPoint y: 355, endPoint x: 408, endPoint y: 355, distance: 15.2
click at [421, 355] on button "Done" at bounding box center [412, 353] width 28 height 14
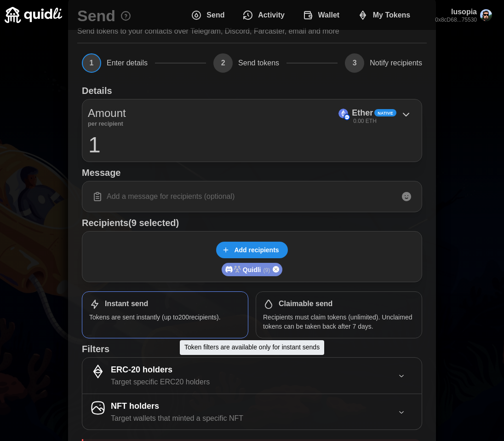
click at [180, 373] on div "ERC-20 holders" at bounding box center [160, 369] width 99 height 13
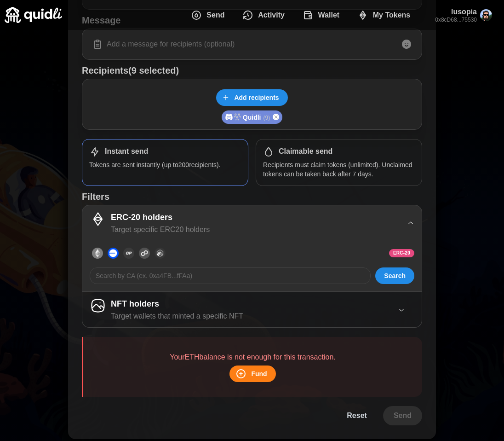
scroll to position [193, 0]
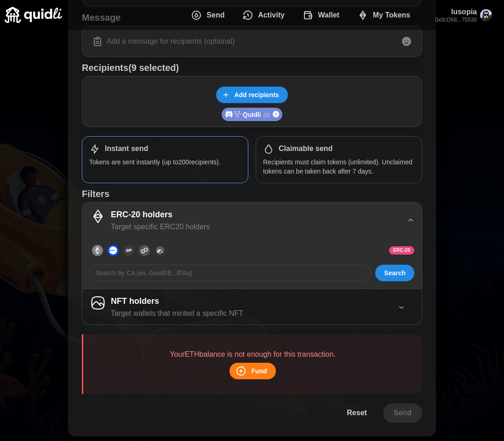
click at [181, 312] on p "Target wallets that minted a specific NFT" at bounding box center [177, 314] width 133 height 12
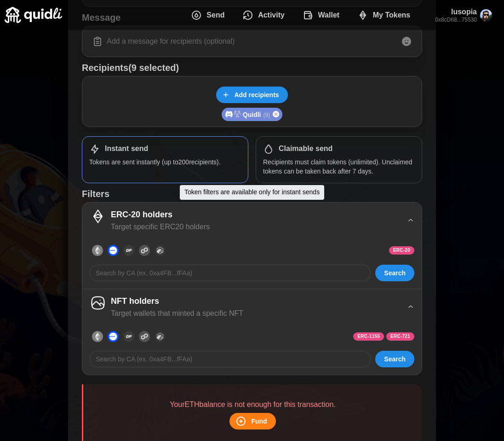
scroll to position [195, 0]
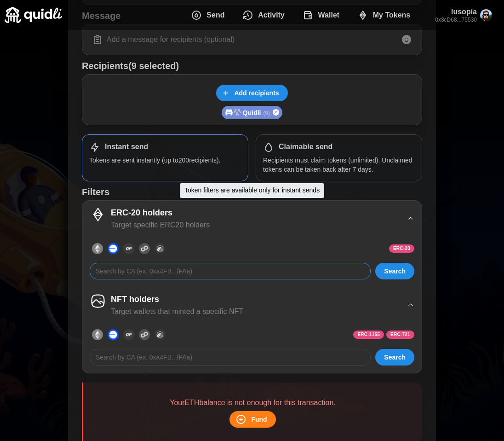
click at [217, 273] on input at bounding box center [230, 271] width 281 height 17
click at [177, 272] on input at bounding box center [230, 271] width 281 height 17
paste input "0x833589fcd6edb6e08f4c7c32d4f71b54bda02913"
type input "0x833589fcd6edb6e08f4c7c32d4f71b54bda02913"
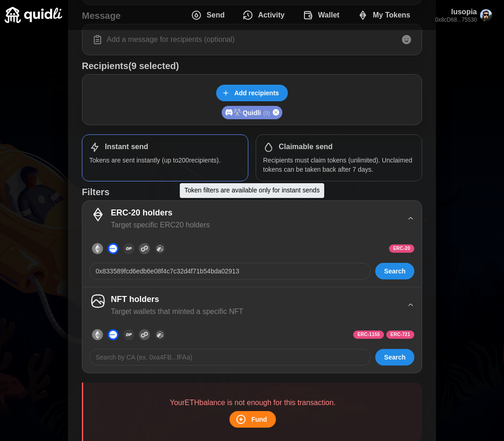
click at [385, 271] on span "Search" at bounding box center [395, 271] width 22 height 16
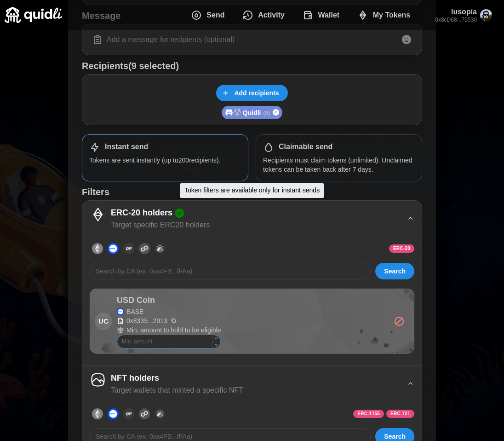
click at [150, 339] on input "text" at bounding box center [169, 341] width 104 height 14
click at [213, 338] on button "button" at bounding box center [217, 338] width 8 height 6
click at [214, 338] on icon "button" at bounding box center [216, 338] width 5 height 5
type input "2"
click at [214, 338] on icon "button" at bounding box center [216, 338] width 5 height 5
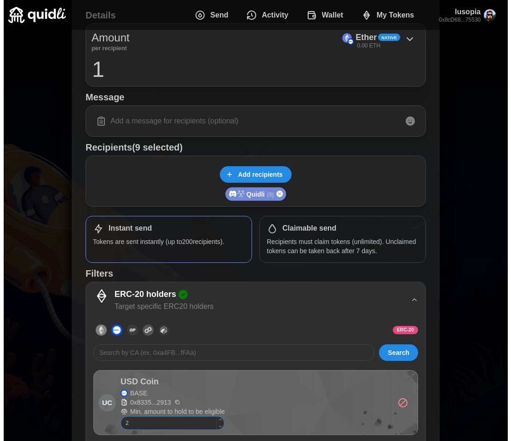
scroll to position [0, 0]
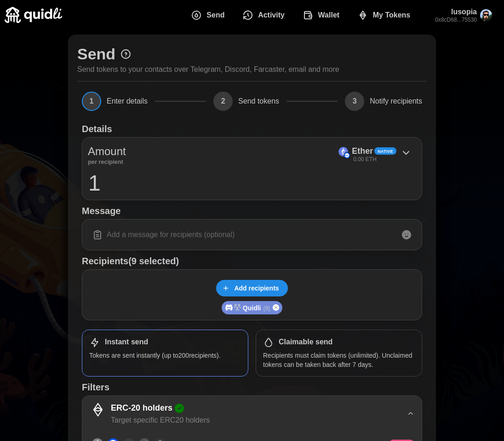
click at [260, 288] on span "Add recipients" at bounding box center [256, 288] width 45 height 16
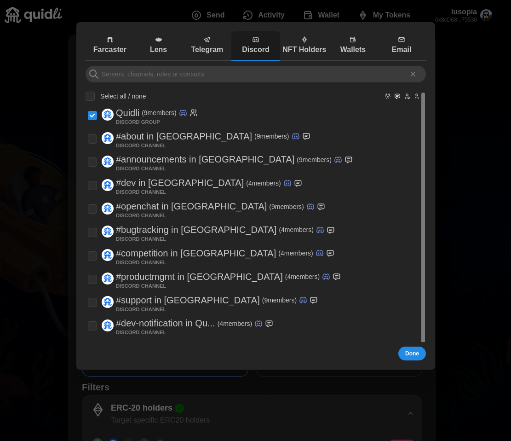
click at [158, 52] on p "Lens" at bounding box center [158, 50] width 44 height 12
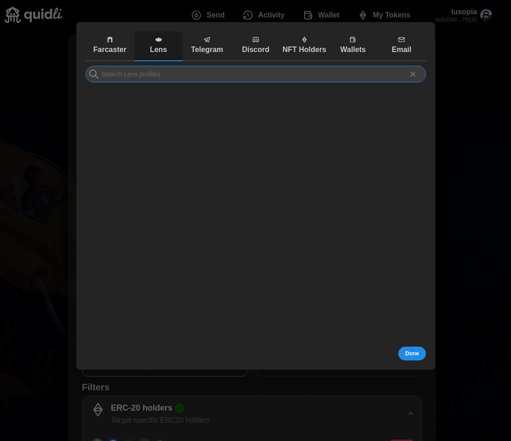
click at [130, 76] on input at bounding box center [256, 74] width 340 height 17
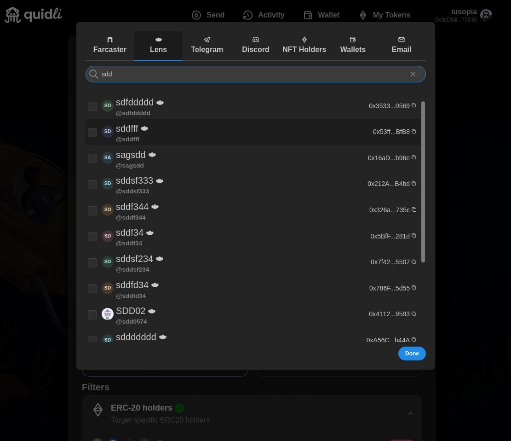
scroll to position [29, 0]
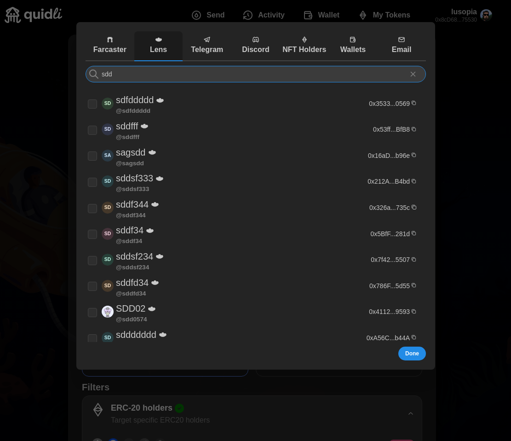
type input "sdd"
